Goal: Task Accomplishment & Management: Complete application form

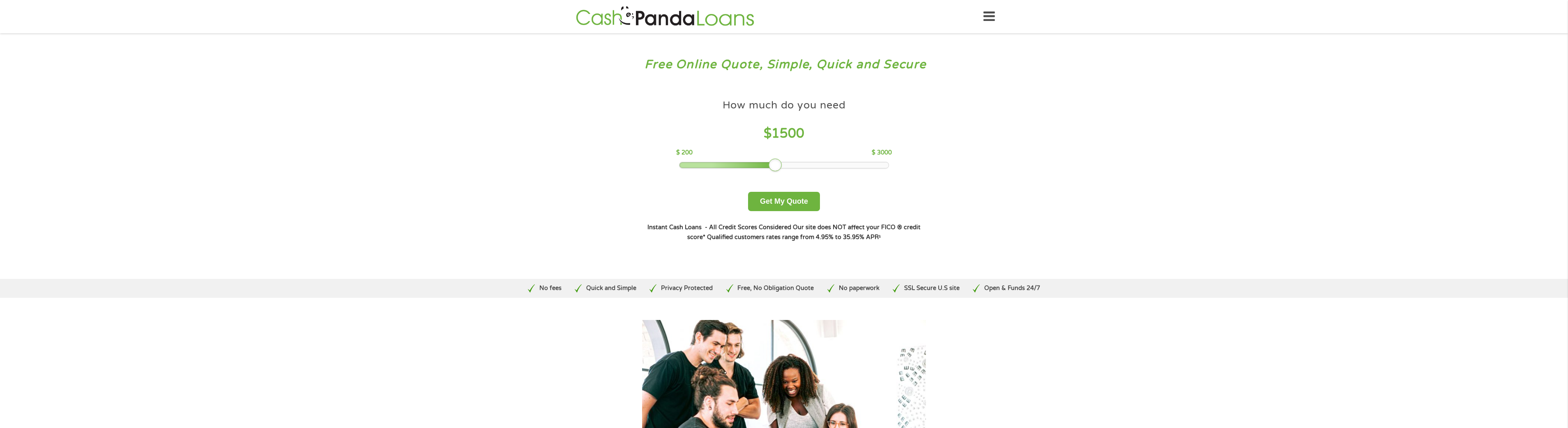
drag, startPoint x: 737, startPoint y: 166, endPoint x: 777, endPoint y: 166, distance: 40.0
click at [777, 166] on div at bounding box center [775, 166] width 13 height 13
click at [785, 203] on button "Get My Quote" at bounding box center [784, 202] width 72 height 19
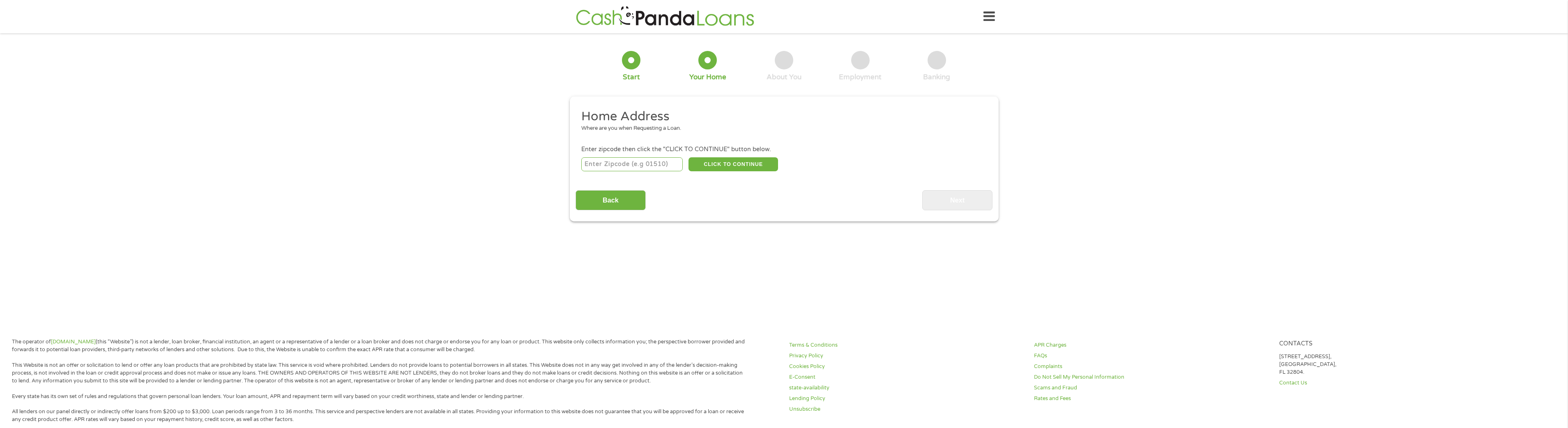
click at [649, 163] on input "number" at bounding box center [632, 164] width 102 height 14
type input "33974"
click at [519, 177] on div "1 Start 2 Your Home 3 About You 4 Employment 5 Banking 6 This field is hidden w…" at bounding box center [784, 130] width 1568 height 183
click at [705, 164] on button "CLICK TO CONTINUE" at bounding box center [733, 164] width 89 height 14
type input "33974"
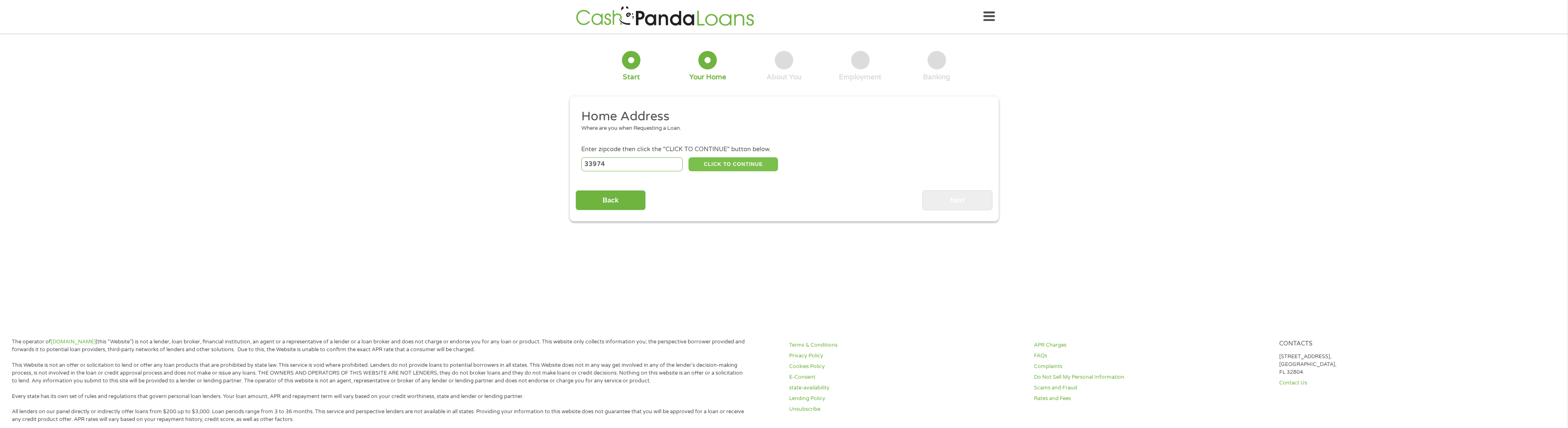
type input "Lehigh Acres"
select select "Florida"
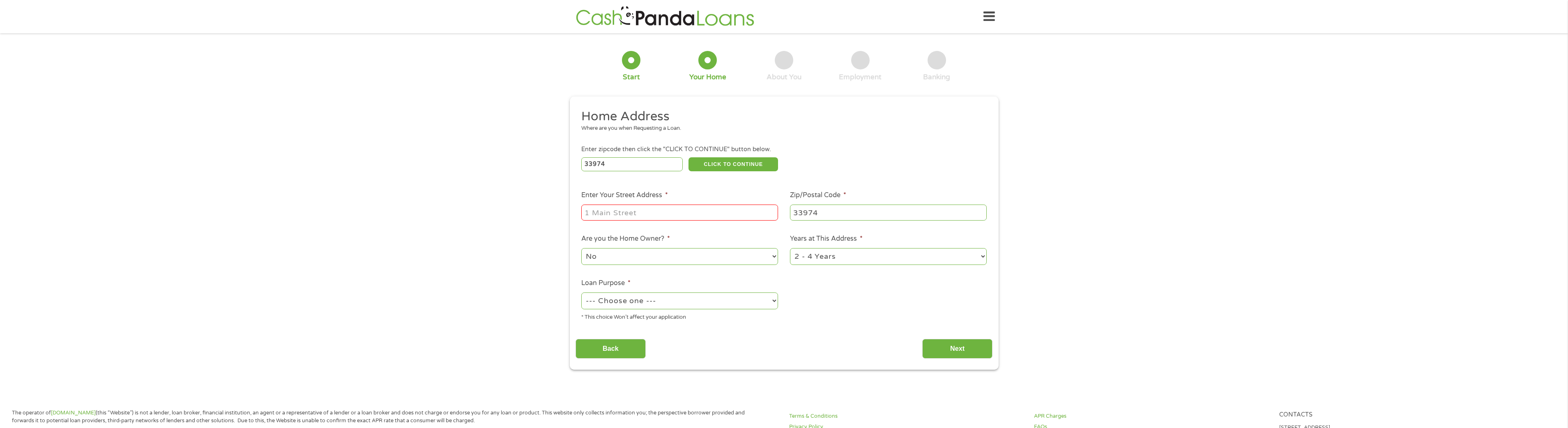
click at [637, 214] on input "Enter Your Street Address *" at bounding box center [679, 212] width 197 height 16
type input "1245 augusta st e"
click at [640, 304] on select "--- Choose one --- Pay Bills Debt Consolidation Home Improvement Major Purchase…" at bounding box center [679, 301] width 197 height 17
select select "shorttermcash"
click at [581, 293] on select "--- Choose one --- Pay Bills Debt Consolidation Home Improvement Major Purchase…" at bounding box center [679, 301] width 197 height 17
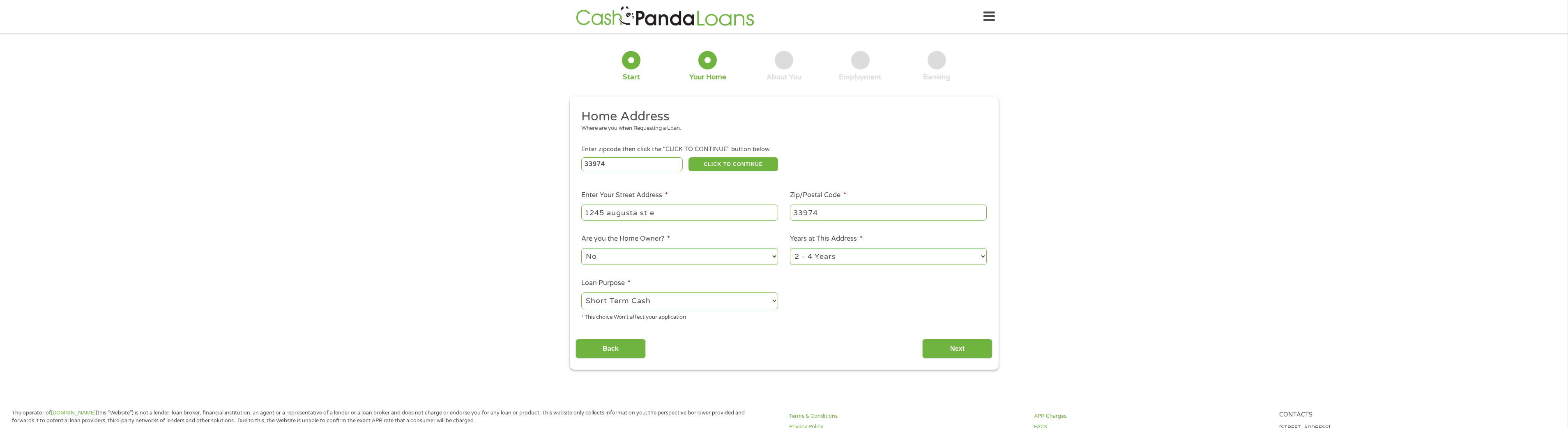
click at [866, 333] on div "Back Next" at bounding box center [784, 346] width 417 height 26
click at [954, 354] on input "Next" at bounding box center [957, 349] width 70 height 20
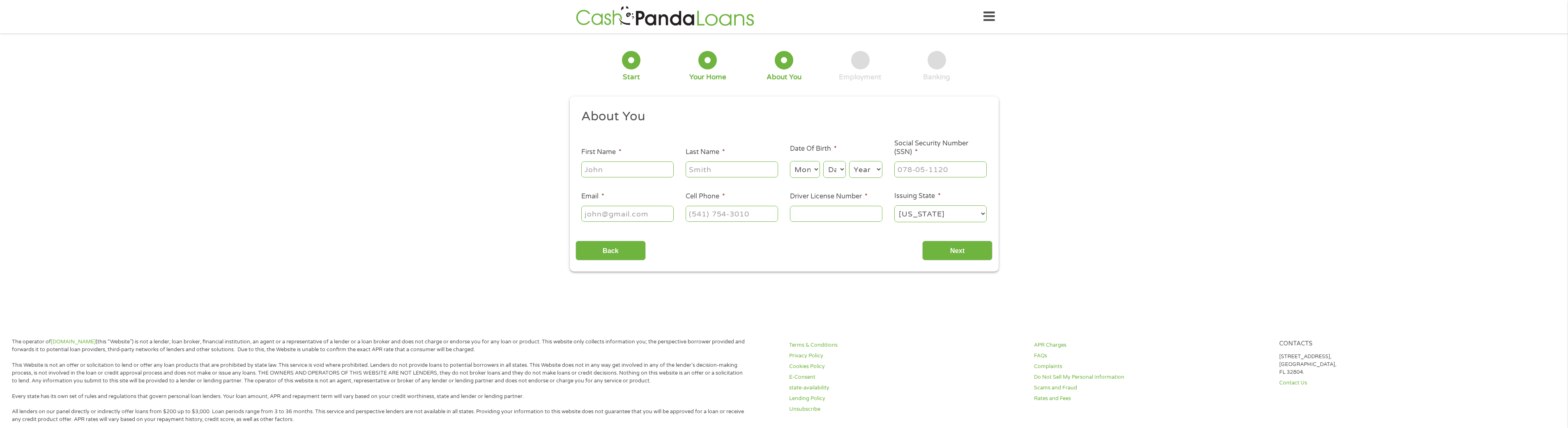
click at [625, 169] on input "First Name *" at bounding box center [628, 169] width 93 height 16
type input "jesse"
type input "fernandez"
select select "11"
select select "7"
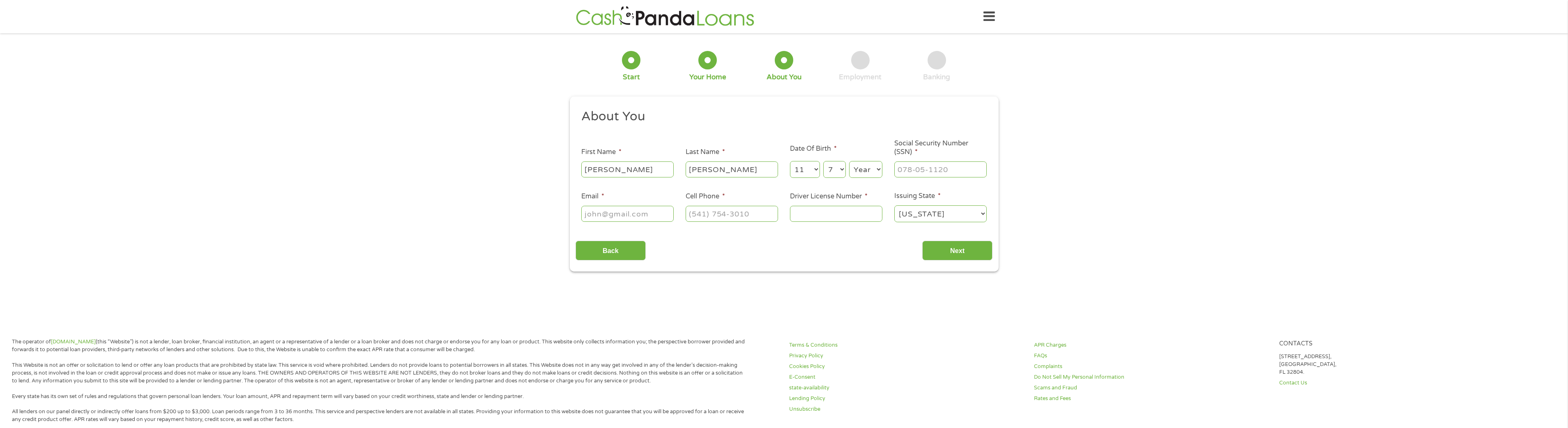
select select "1983"
type input "591-59-3635"
type input "jessejglobal@gmail.com"
type input "(786) 307-3700"
click at [814, 216] on input "Driver License Number *" at bounding box center [836, 214] width 93 height 16
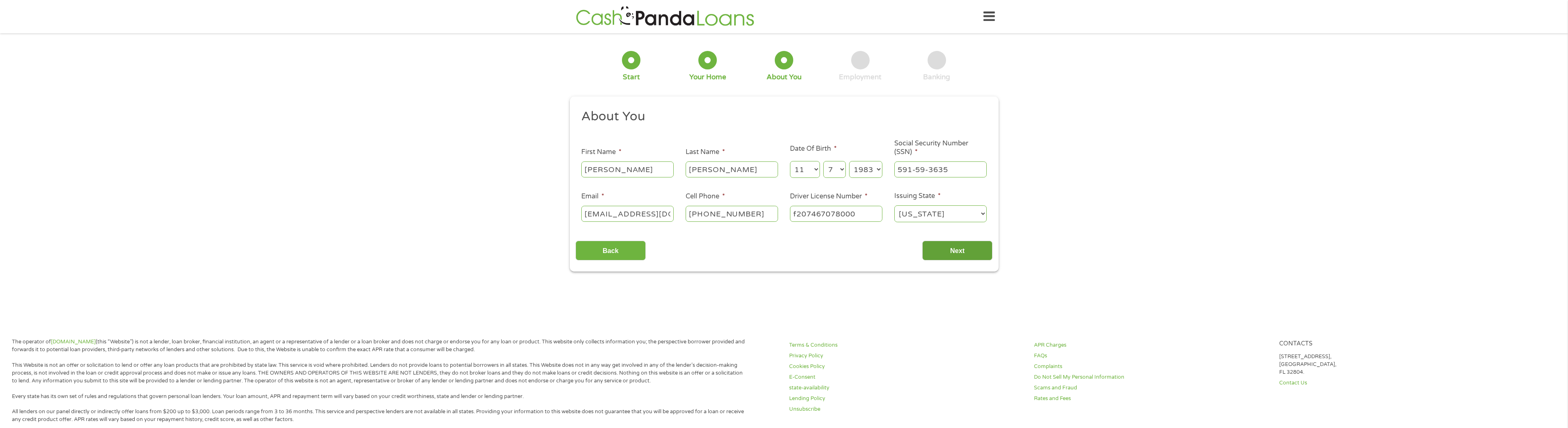
type input "f207467078000"
click at [955, 251] on input "Next" at bounding box center [957, 250] width 70 height 20
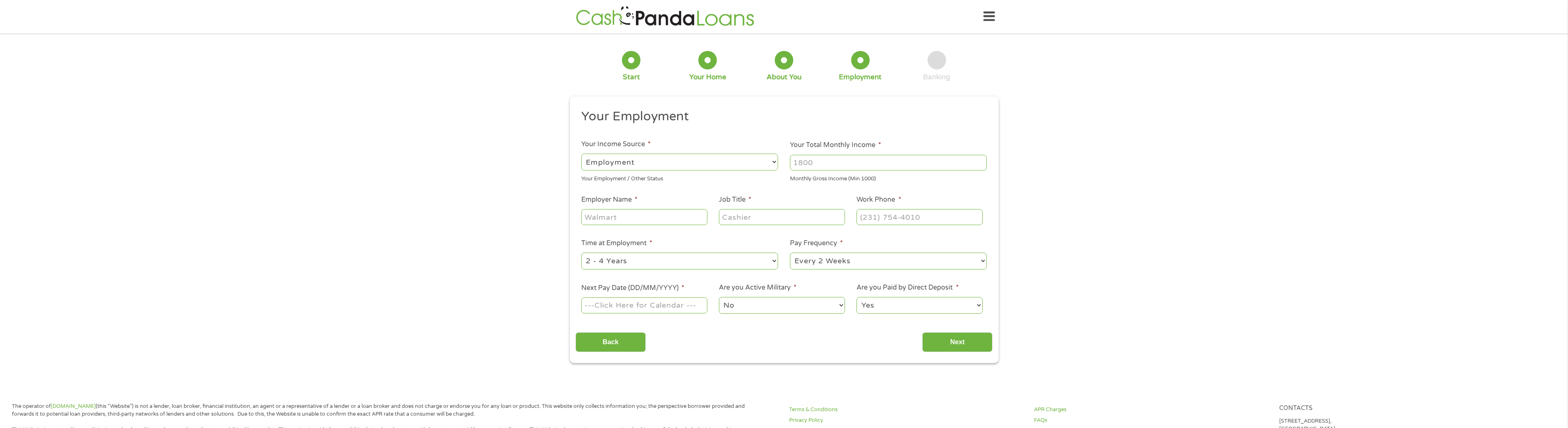
click at [729, 167] on select "--- Choose one --- Employment Self Employed Benefits" at bounding box center [679, 162] width 197 height 17
select select "selfEmployed"
click at [581, 153] on select "--- Choose one --- Employment Self Employed Benefits" at bounding box center [679, 162] width 197 height 17
click at [819, 164] on input "Your Total Monthly Income *" at bounding box center [888, 163] width 197 height 16
type input "8000"
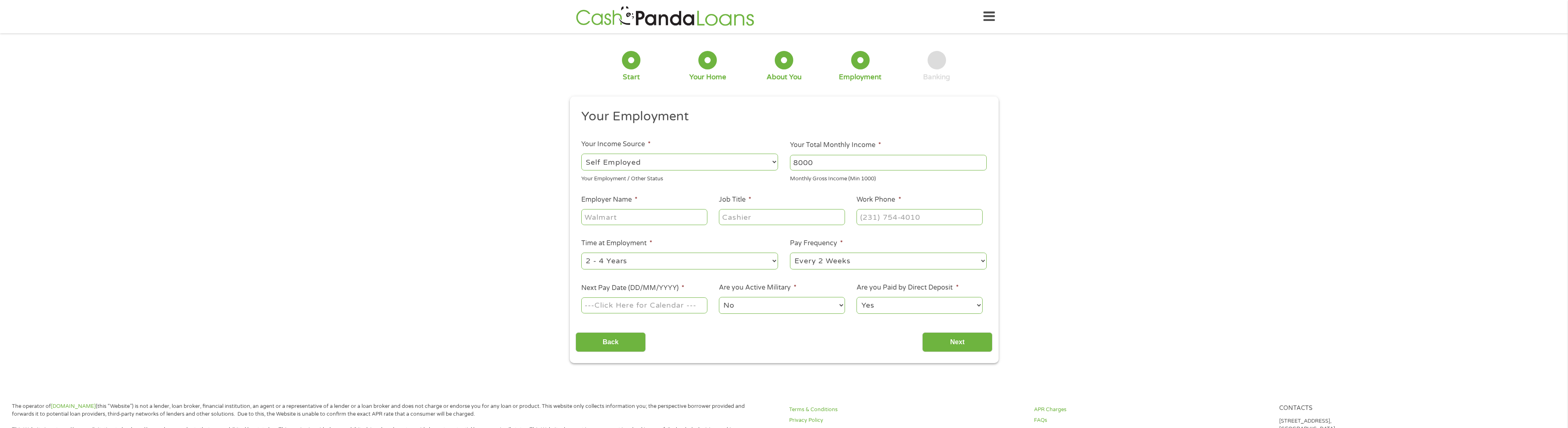
click at [662, 223] on input "Employer Name *" at bounding box center [644, 217] width 126 height 16
type input "j global capital"
type input "manager"
type input "(786) 307-3700"
type input "17/10/2025"
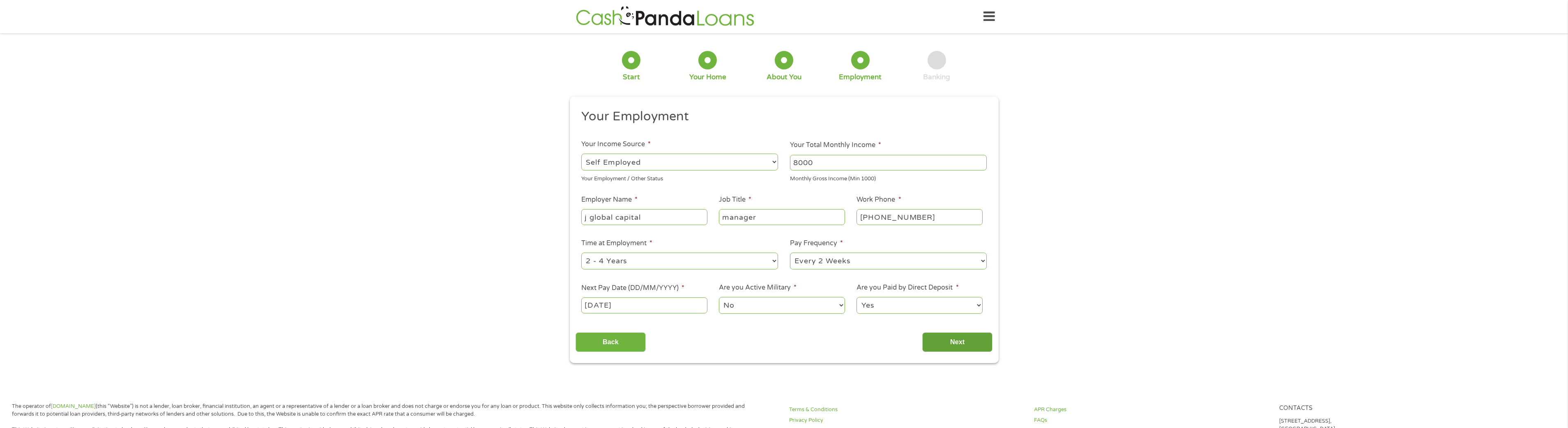
click at [943, 343] on input "Next" at bounding box center [957, 342] width 70 height 20
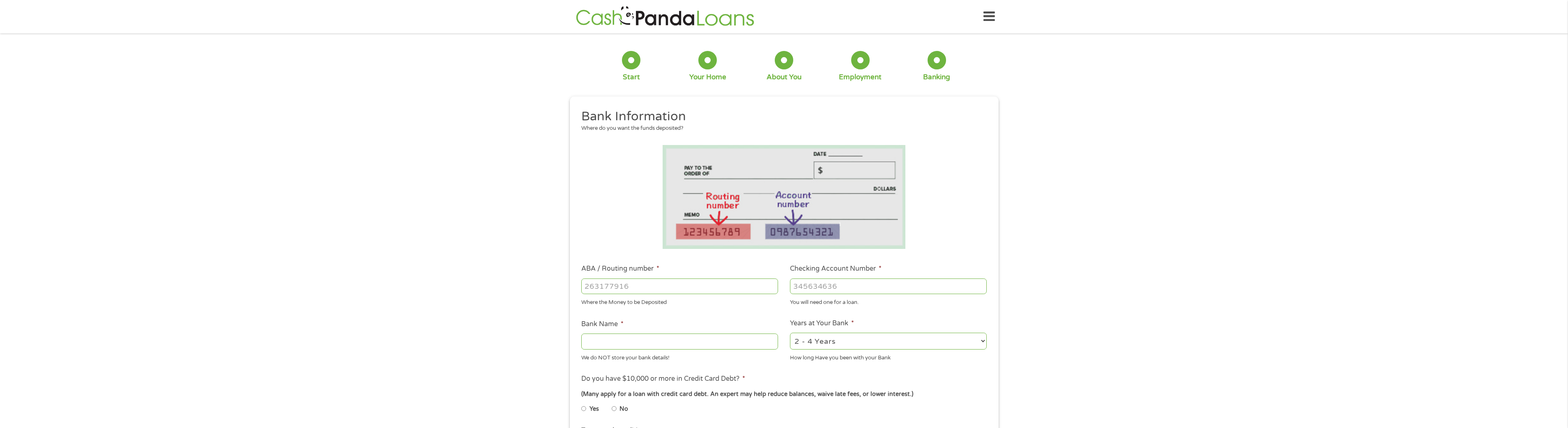
click at [643, 281] on input "ABA / Routing number *" at bounding box center [679, 287] width 197 height 16
type input "067014822"
type input "TD BANK NA"
type input "067014822"
click at [807, 290] on input "Checking Account Number *" at bounding box center [888, 287] width 197 height 16
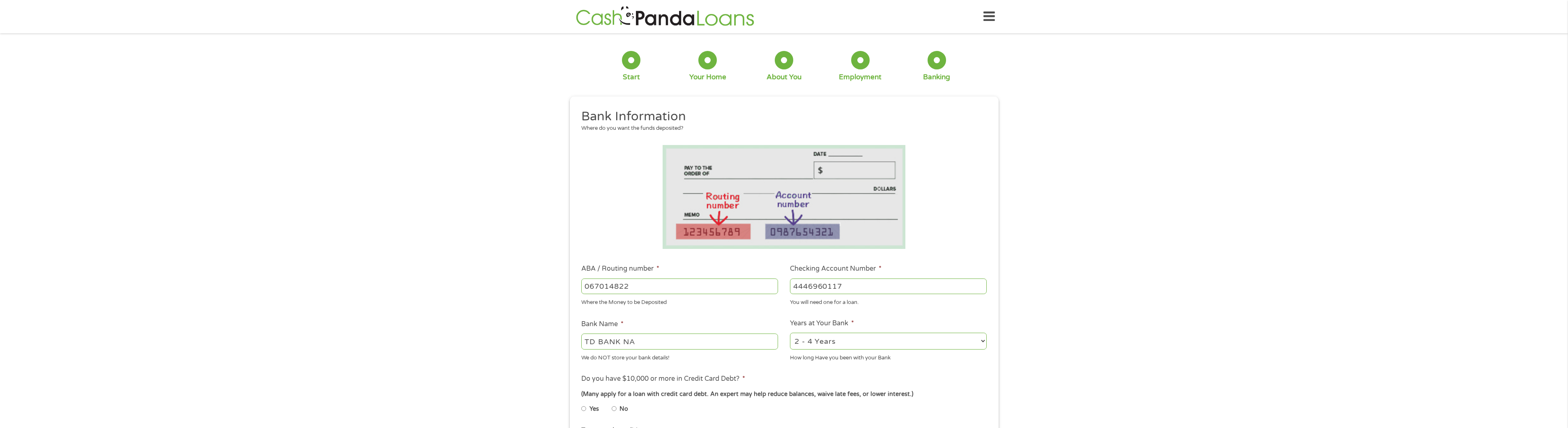
type input "4446960117"
click at [752, 365] on ul "Bank Information Where do you want the funds deposited? ABA / Routing number * …" at bounding box center [784, 313] width 417 height 409
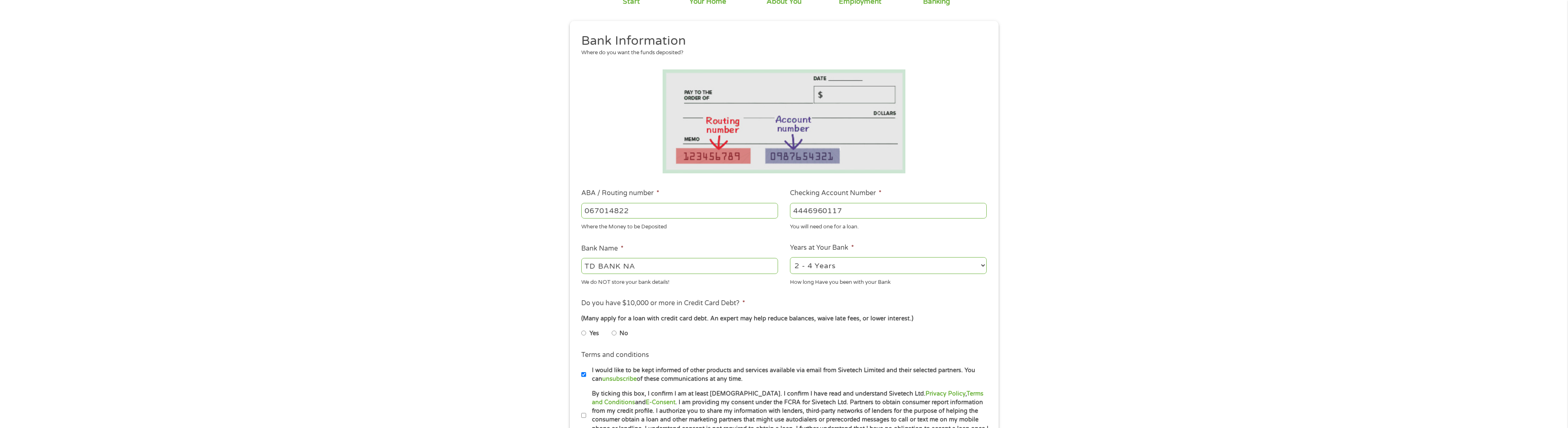
scroll to position [82, 0]
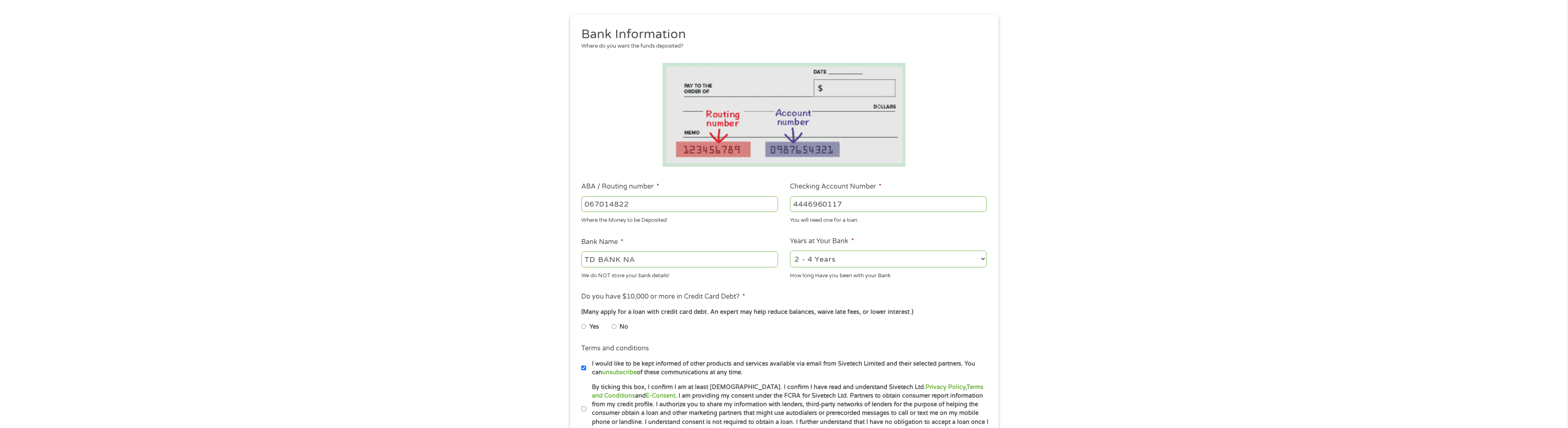
click at [614, 327] on input "No" at bounding box center [614, 327] width 5 height 13
radio input "true"
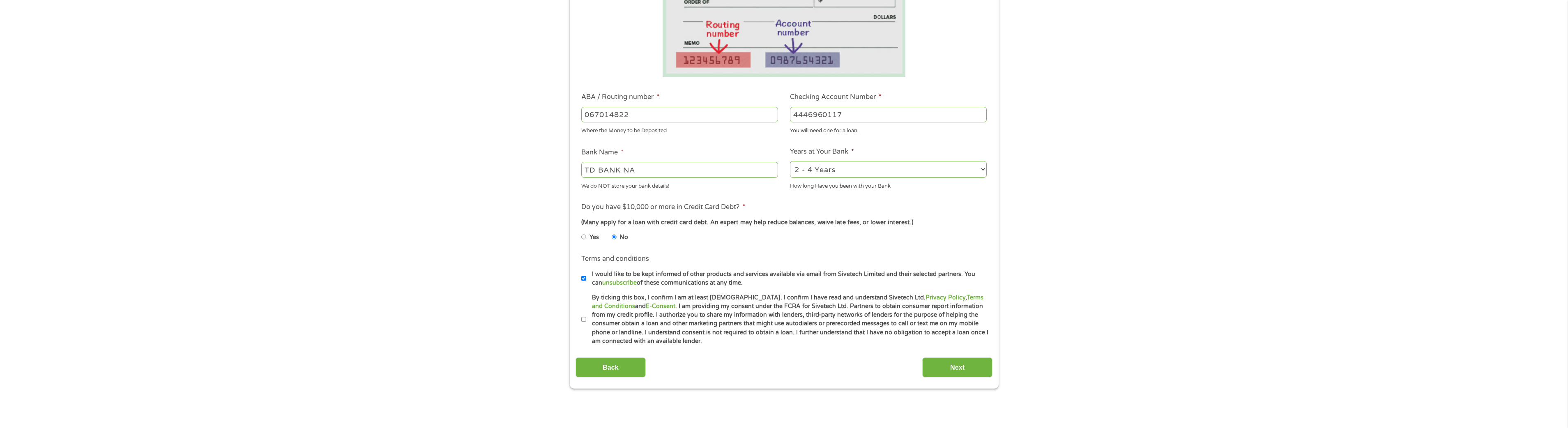
scroll to position [205, 0]
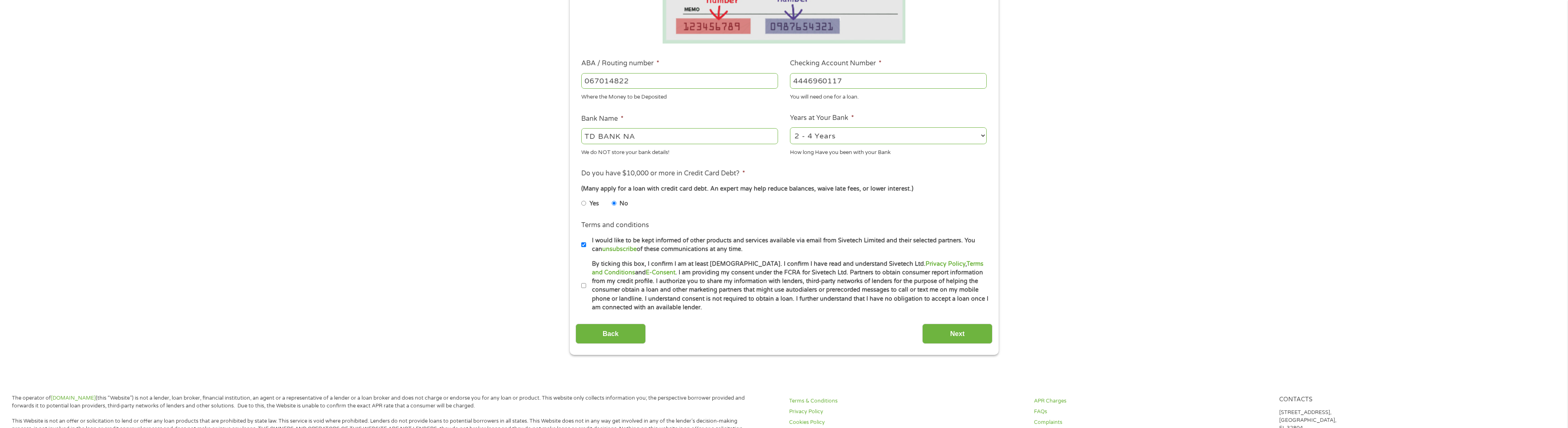
click at [584, 245] on input "I would like to be kept informed of other products and services available via e…" at bounding box center [584, 245] width 5 height 13
checkbox input "false"
click at [585, 285] on input "By ticking this box, I confirm I am at least 18 years old. I confirm I have rea…" at bounding box center [584, 286] width 5 height 13
checkbox input "true"
click at [961, 334] on input "Next" at bounding box center [957, 334] width 70 height 20
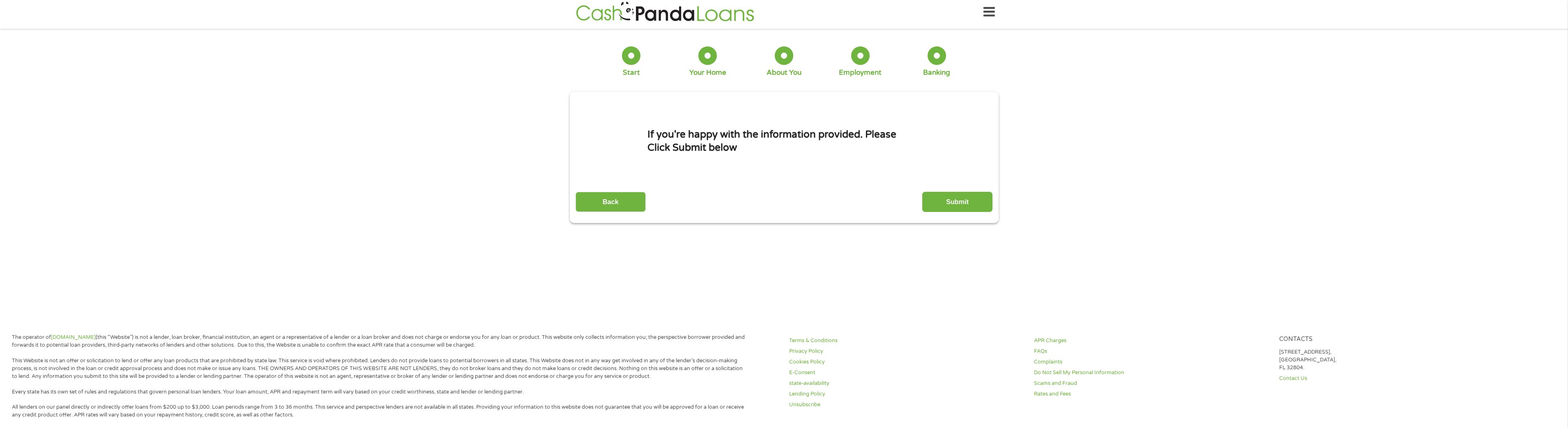
scroll to position [0, 0]
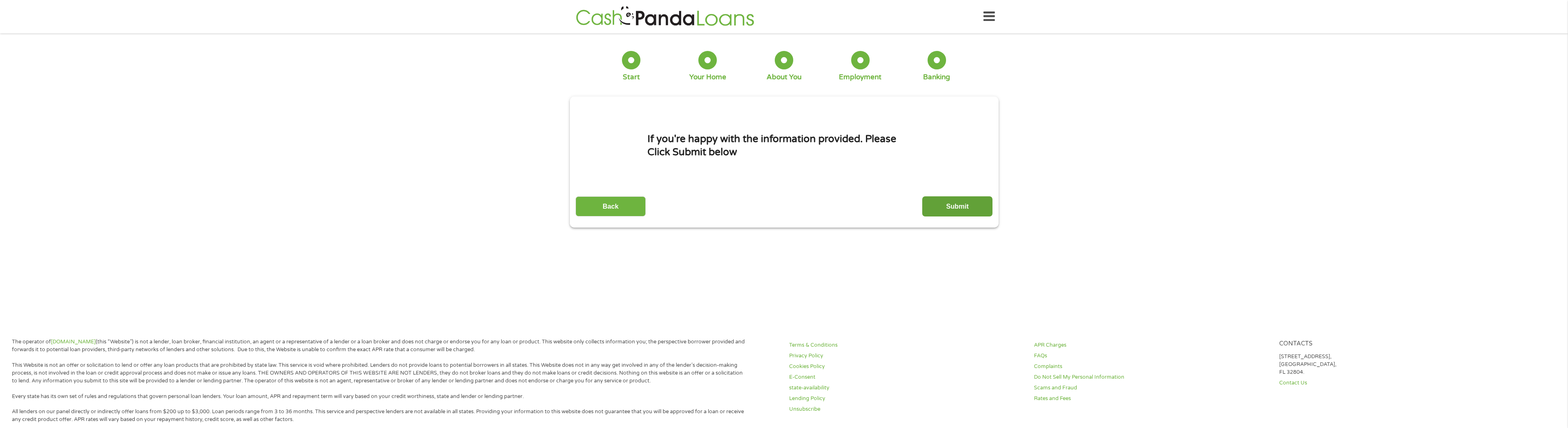
click at [965, 208] on input "Submit" at bounding box center [957, 206] width 70 height 20
